Goal: Information Seeking & Learning: Learn about a topic

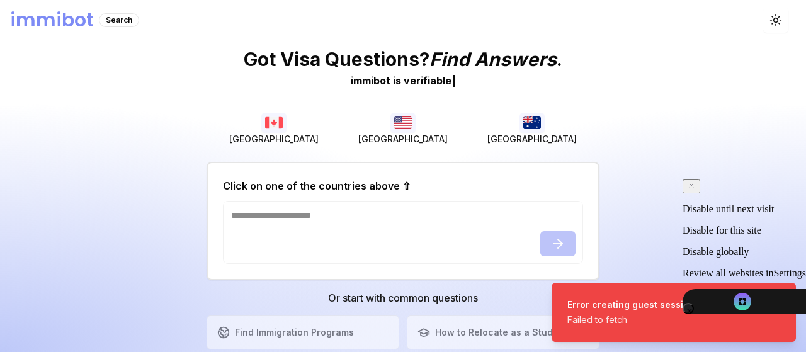
click at [525, 285] on div "[GEOGRAPHIC_DATA] [GEOGRAPHIC_DATA] [GEOGRAPHIC_DATA] Click on one of the count…" at bounding box center [403, 248] width 393 height 285
click at [82, 18] on h1 "immibot" at bounding box center [52, 20] width 84 height 23
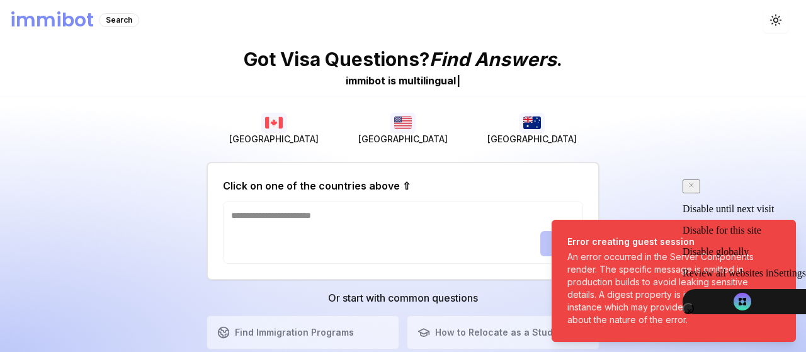
click at [55, 15] on h1 "immibot" at bounding box center [52, 20] width 84 height 23
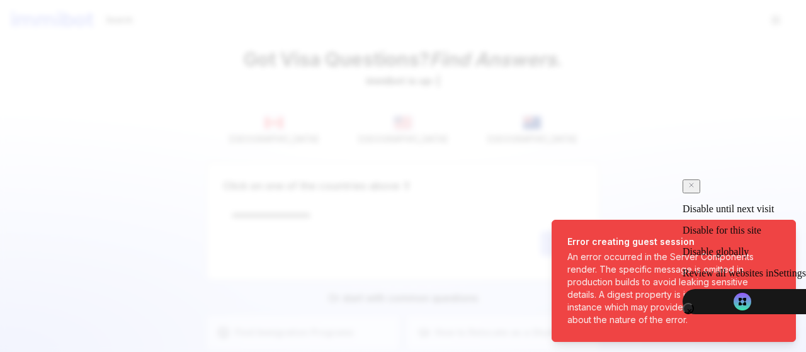
click at [67, 163] on body "immibot Search Toggle theme Got Visa Questions? Find Answers . immibot is u p -…" at bounding box center [403, 176] width 806 height 352
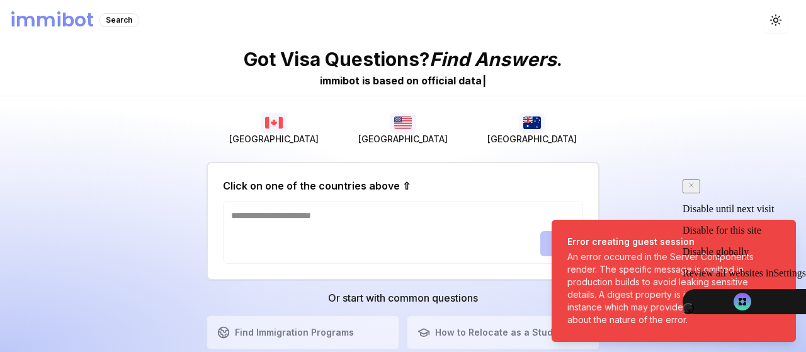
click at [614, 98] on div "Got Visa Questions? Find Answers . immibot is b a s e d o n o f f i c i a l d a…" at bounding box center [403, 196] width 806 height 312
